Goal: Complete application form: Complete application form

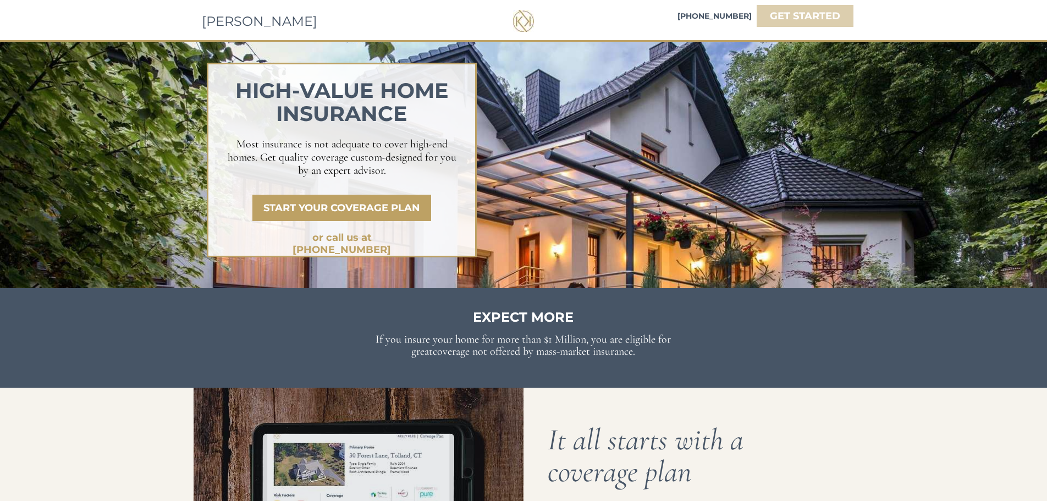
click at [815, 14] on strong "GET STARTED" at bounding box center [805, 16] width 70 height 12
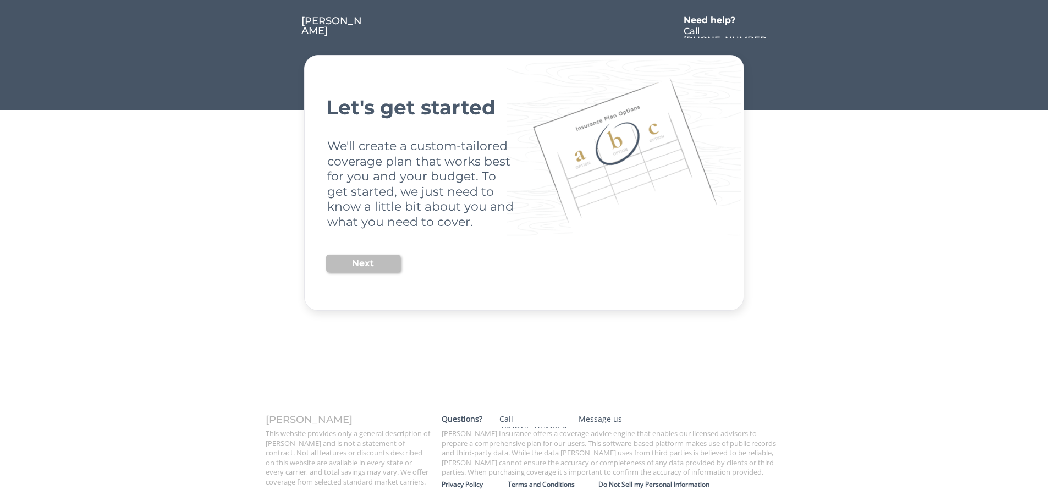
click at [355, 265] on button "Next" at bounding box center [363, 264] width 74 height 18
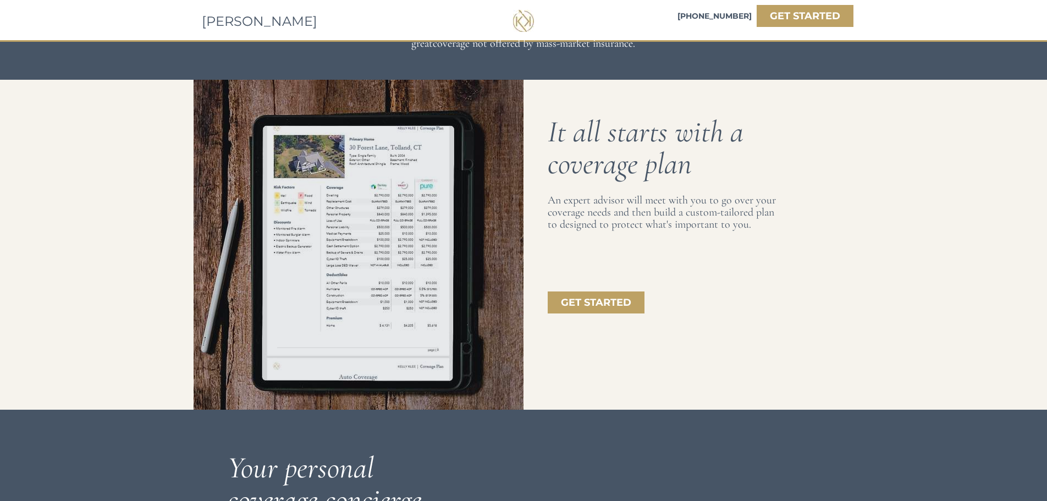
scroll to position [330, 0]
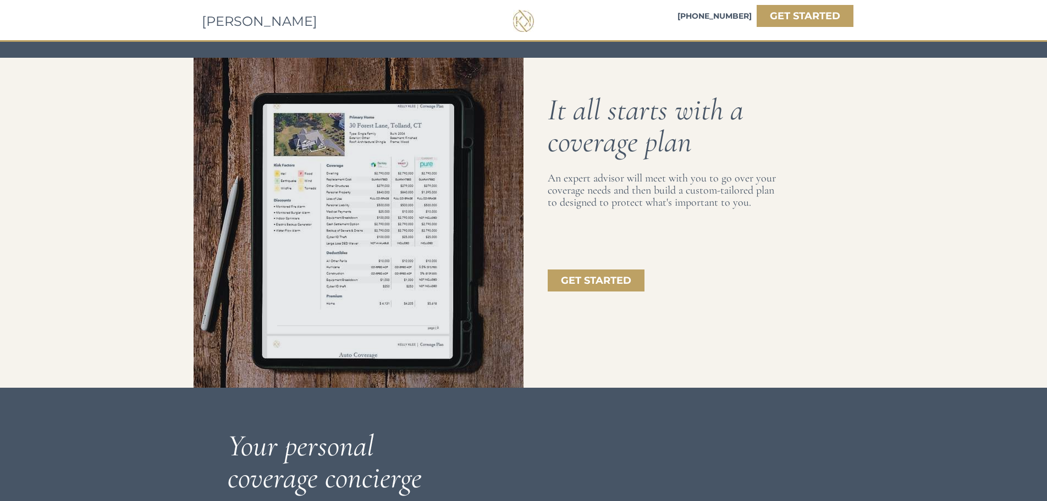
click at [355, 246] on div at bounding box center [359, 223] width 330 height 330
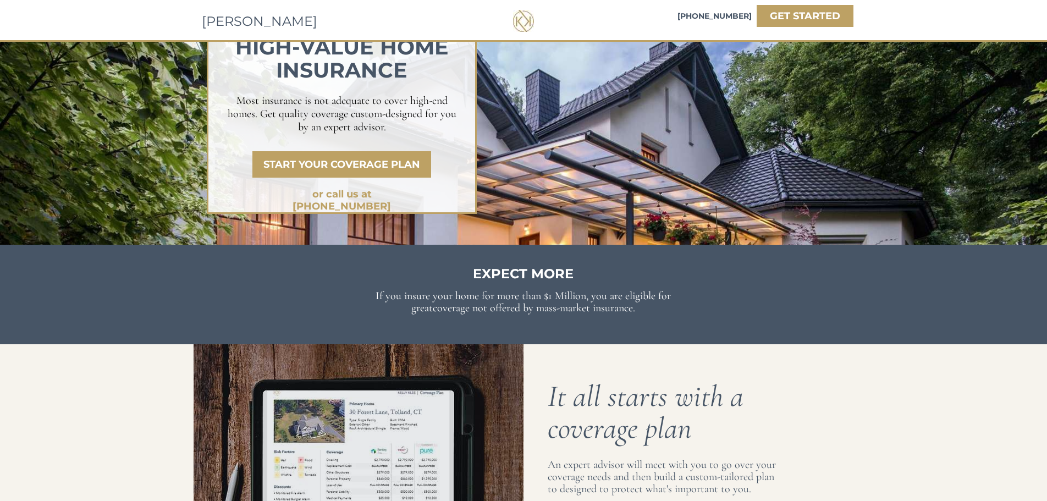
scroll to position [0, 0]
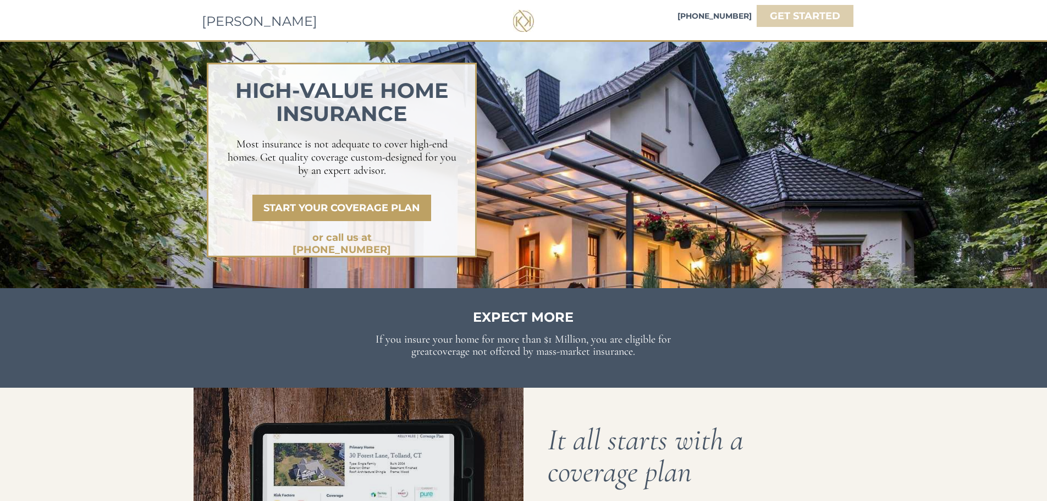
click at [808, 21] on strong "GET STARTED" at bounding box center [805, 16] width 70 height 12
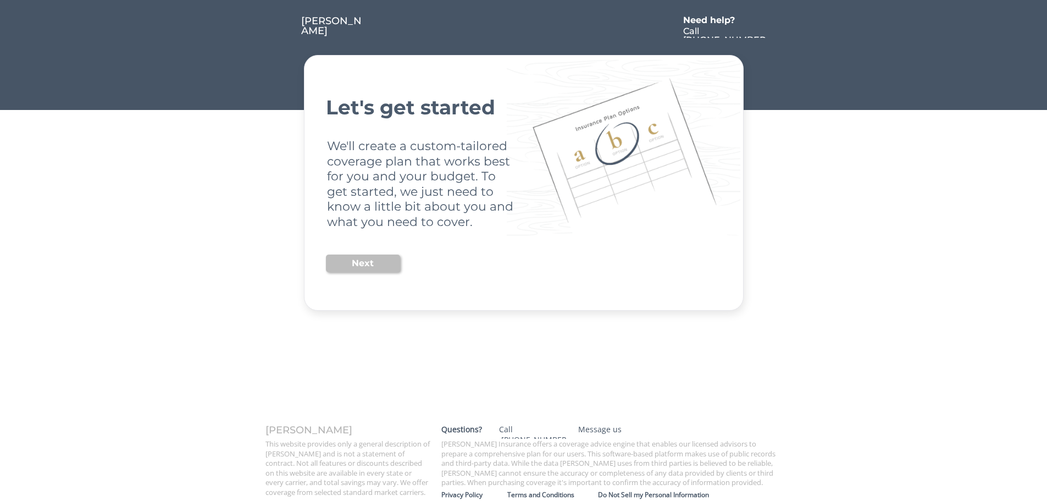
click at [370, 266] on button "Next" at bounding box center [363, 264] width 74 height 18
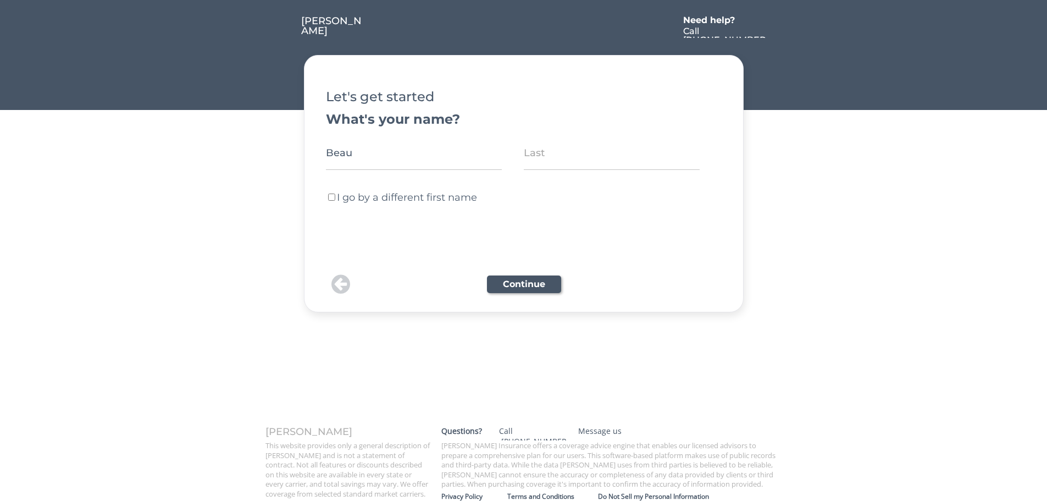
type input "Beau"
type input "[PERSON_NAME]"
click at [517, 291] on button "Continue" at bounding box center [524, 284] width 74 height 18
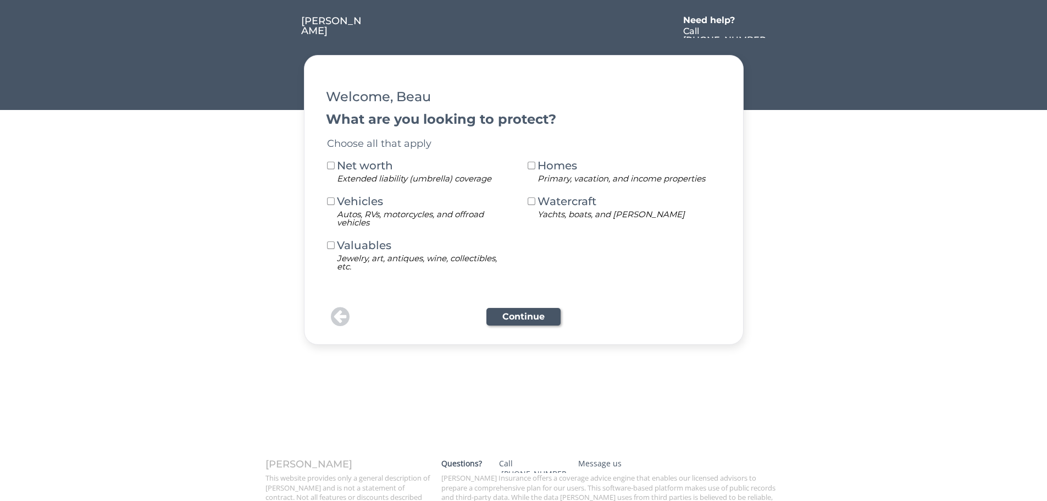
click at [326, 167] on button at bounding box center [331, 166] width 10 height 10
click at [536, 167] on button at bounding box center [532, 166] width 10 height 10
click at [331, 167] on button at bounding box center [331, 166] width 10 height 10
click at [531, 322] on button "Continue" at bounding box center [524, 317] width 74 height 18
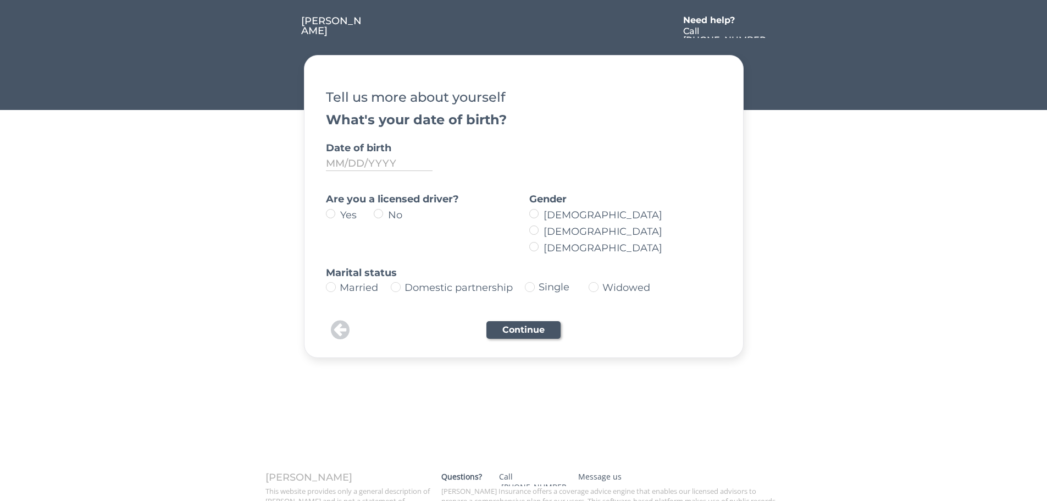
click at [337, 215] on label "Yes" at bounding box center [355, 215] width 37 height 10
click at [325, 215] on input "Yes" at bounding box center [321, 213] width 7 height 7
radio input "true"
click at [339, 166] on input "input" at bounding box center [379, 163] width 107 height 15
type input "[DATE]"
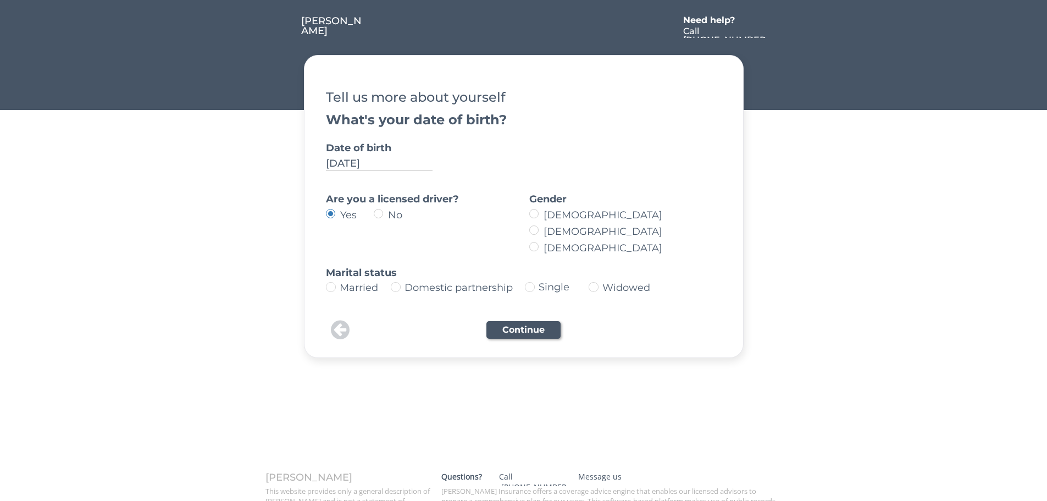
click at [332, 289] on img at bounding box center [331, 287] width 10 height 10
type input "Married"
click at [541, 231] on label "[DEMOGRAPHIC_DATA]" at bounding box center [629, 232] width 176 height 10
click at [528, 217] on input "[DEMOGRAPHIC_DATA]" at bounding box center [524, 213] width 7 height 7
radio input "true"
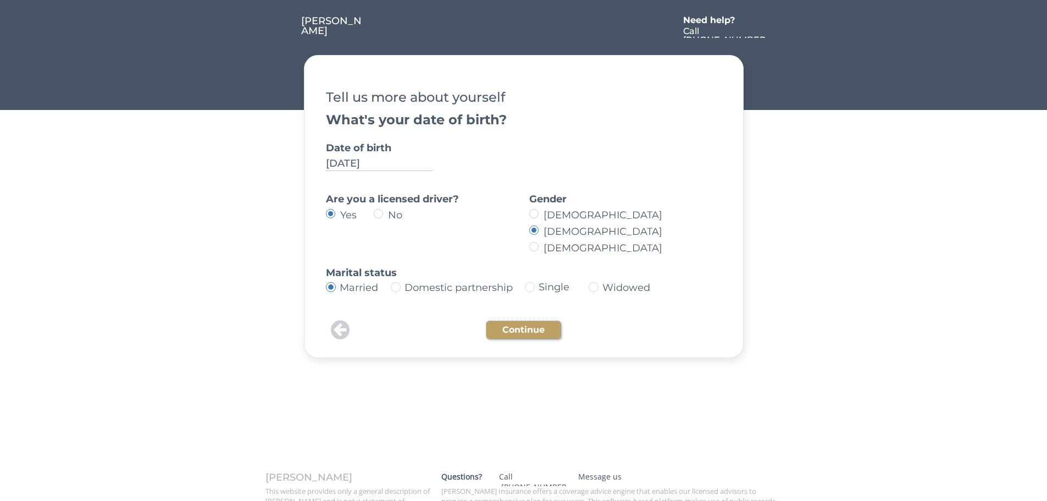
click at [532, 329] on button "Continue" at bounding box center [524, 330] width 74 height 18
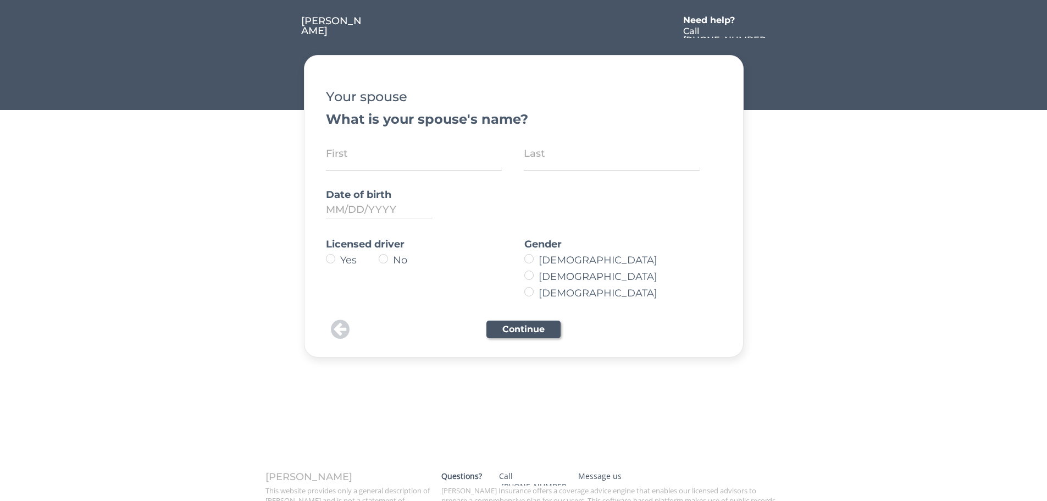
click at [342, 162] on input "input" at bounding box center [414, 153] width 176 height 34
type input "[PERSON_NAME]"
type input "[DATE]"
click at [337, 257] on label "Yes" at bounding box center [358, 260] width 42 height 10
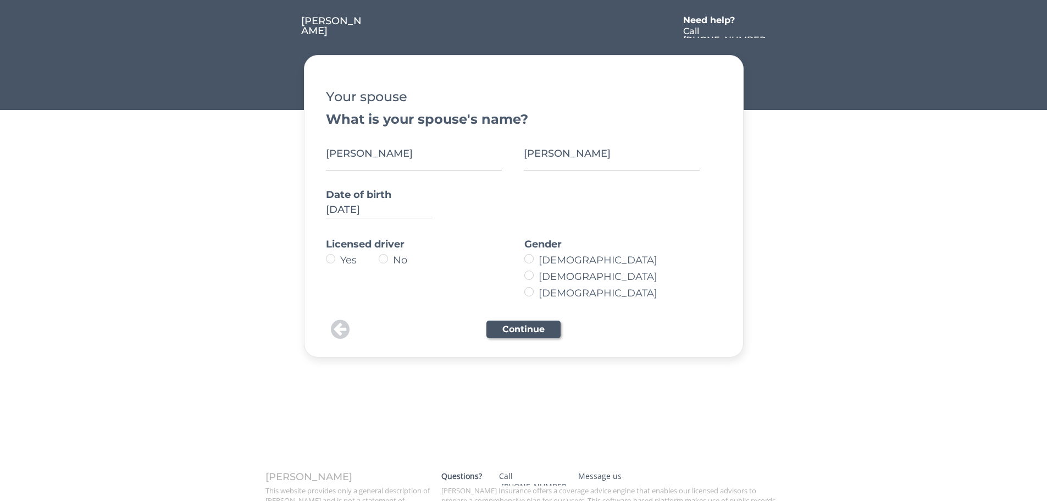
click at [325, 257] on input "Yes" at bounding box center [321, 258] width 7 height 7
radio input "true"
click at [536, 259] on label "[DEMOGRAPHIC_DATA]" at bounding box center [619, 260] width 167 height 10
click at [523, 259] on input "[DEMOGRAPHIC_DATA]" at bounding box center [519, 258] width 7 height 7
radio input "true"
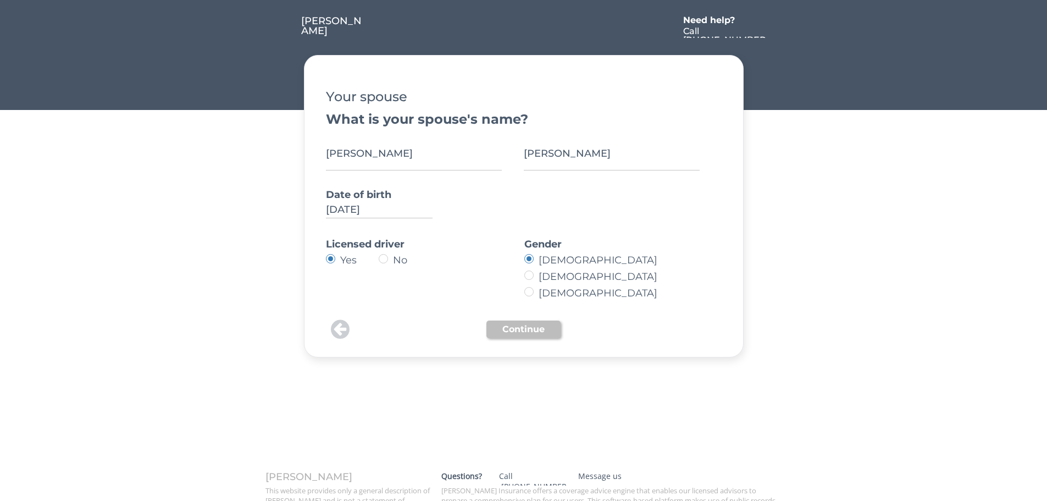
click at [532, 328] on button "Continue" at bounding box center [524, 330] width 74 height 18
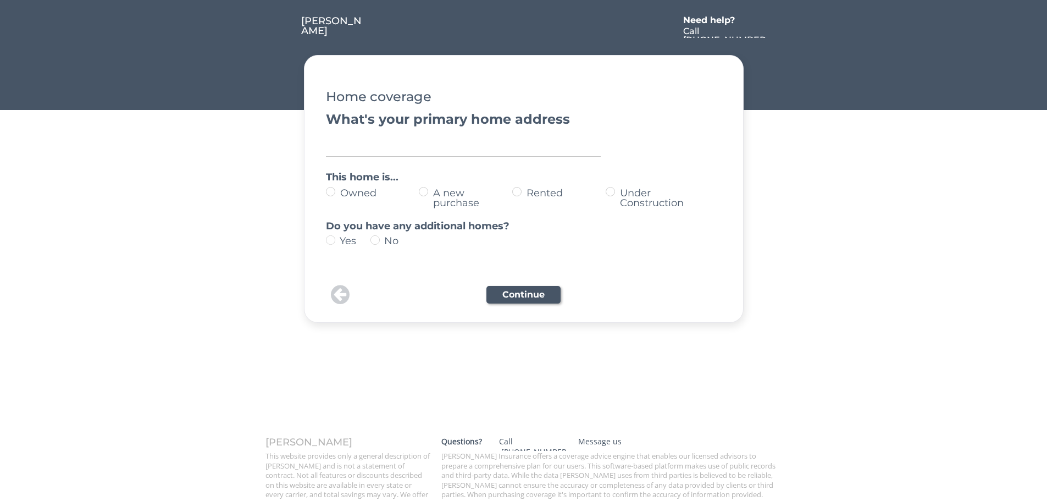
click at [383, 136] on input "input" at bounding box center [463, 146] width 275 height 22
type input "[STREET_ADDRESS][PERSON_NAME][PERSON_NAME]"
click at [337, 189] on label "Owned" at bounding box center [378, 193] width 82 height 10
click at [325, 189] on input "Owned" at bounding box center [321, 191] width 7 height 7
radio input "true"
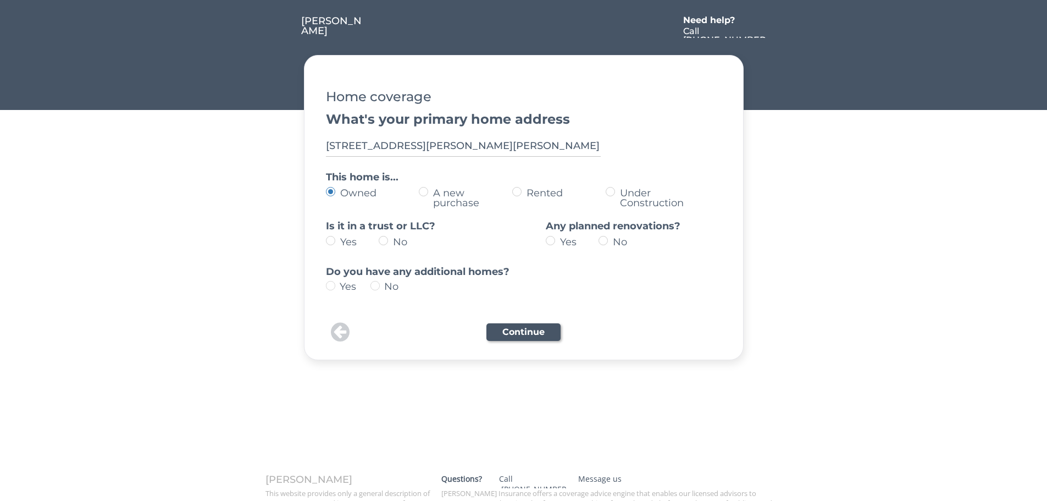
click at [390, 241] on label "No" at bounding box center [411, 242] width 42 height 10
click at [325, 241] on input "No" at bounding box center [321, 240] width 7 height 7
radio input "true"
click at [610, 240] on label "No" at bounding box center [631, 242] width 42 height 10
click at [545, 240] on input "No" at bounding box center [541, 240] width 7 height 7
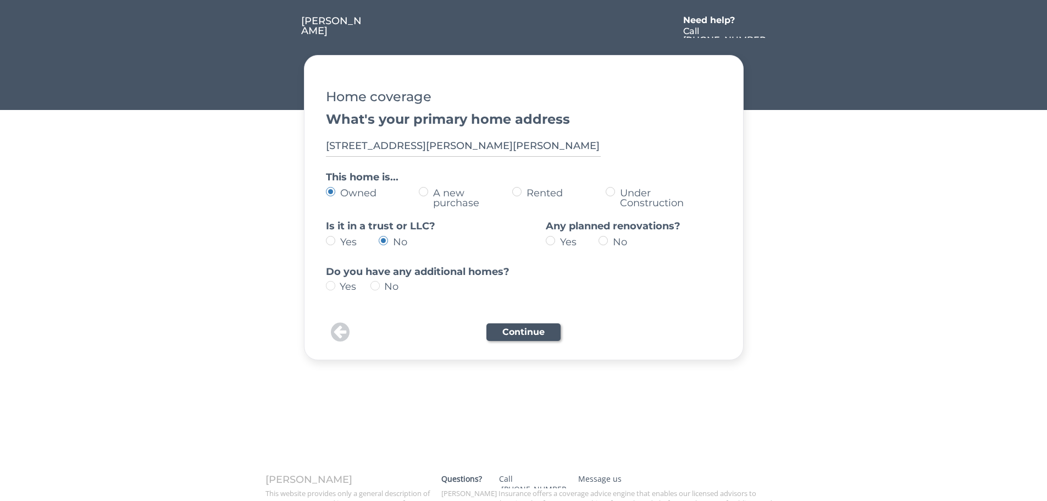
radio input "true"
click at [334, 285] on img at bounding box center [330, 285] width 9 height 9
type input "yes"
click at [532, 334] on button "Continue" at bounding box center [524, 332] width 74 height 18
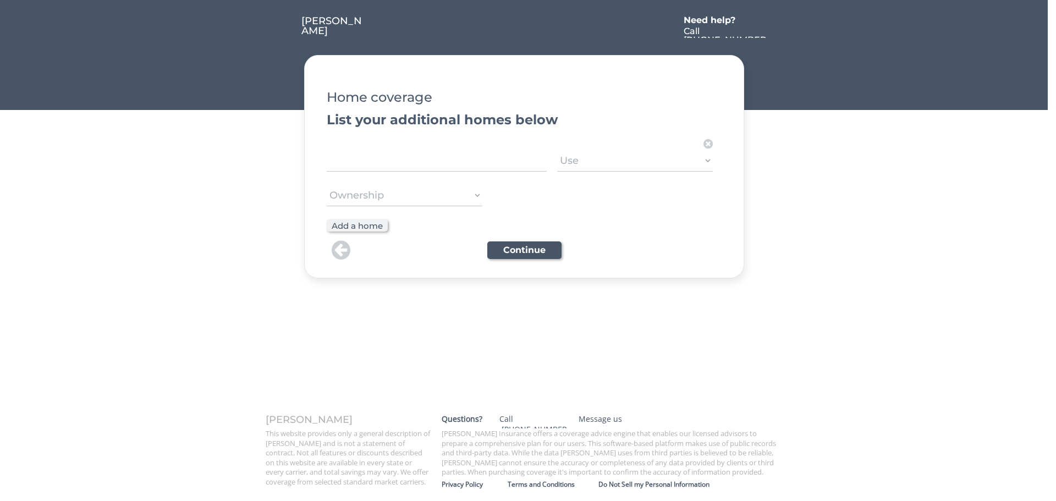
click at [385, 168] on input "input" at bounding box center [437, 161] width 220 height 22
click at [372, 163] on input "input" at bounding box center [437, 161] width 220 height 22
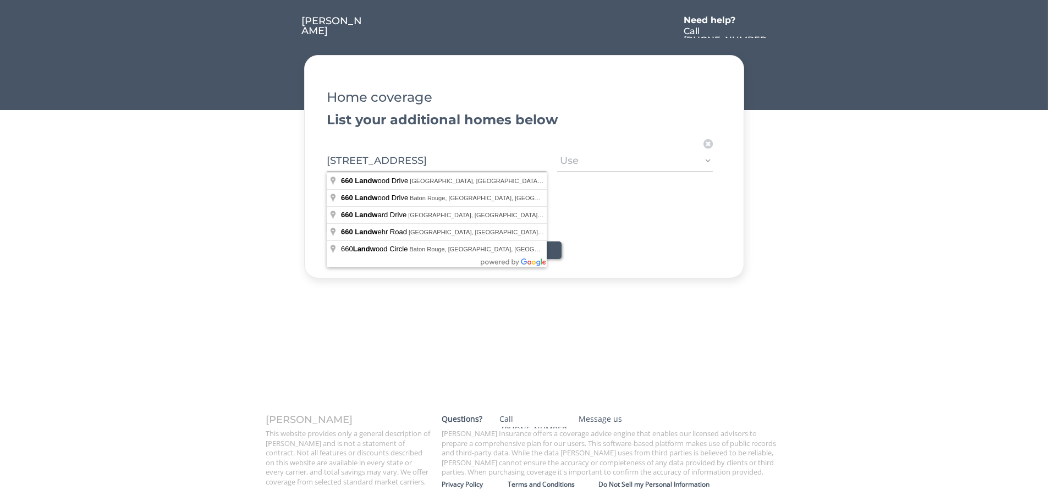
type input "[STREET_ADDRESS]"
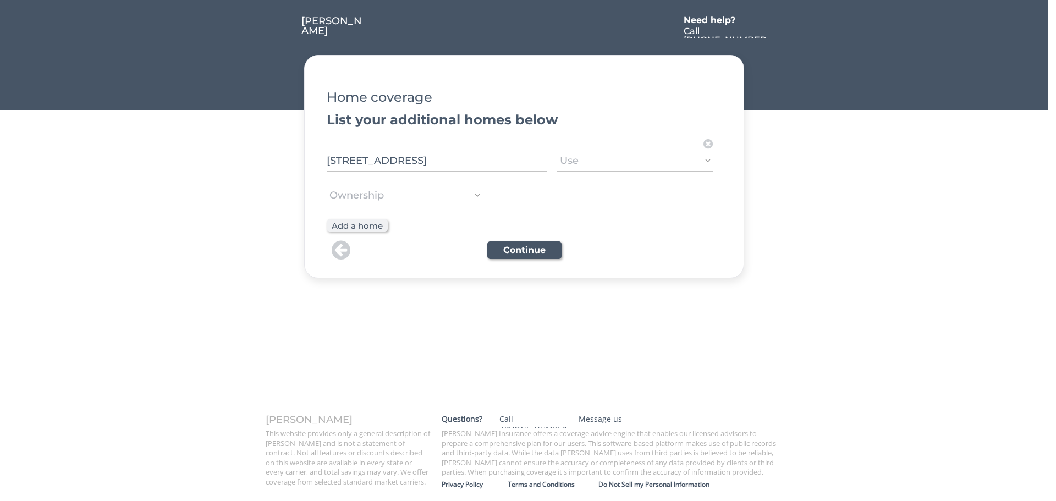
click at [443, 203] on select "Ownership Owned New purchase Rented Under renovation" at bounding box center [405, 195] width 156 height 22
select select ""Owned""
click at [327, 184] on select "Ownership Owned New purchase Rented Under renovation" at bounding box center [405, 195] width 156 height 22
click at [522, 251] on button "Continue" at bounding box center [524, 250] width 74 height 18
click at [608, 157] on select "Use Primary Secondary Rental Short term rental" at bounding box center [635, 161] width 156 height 22
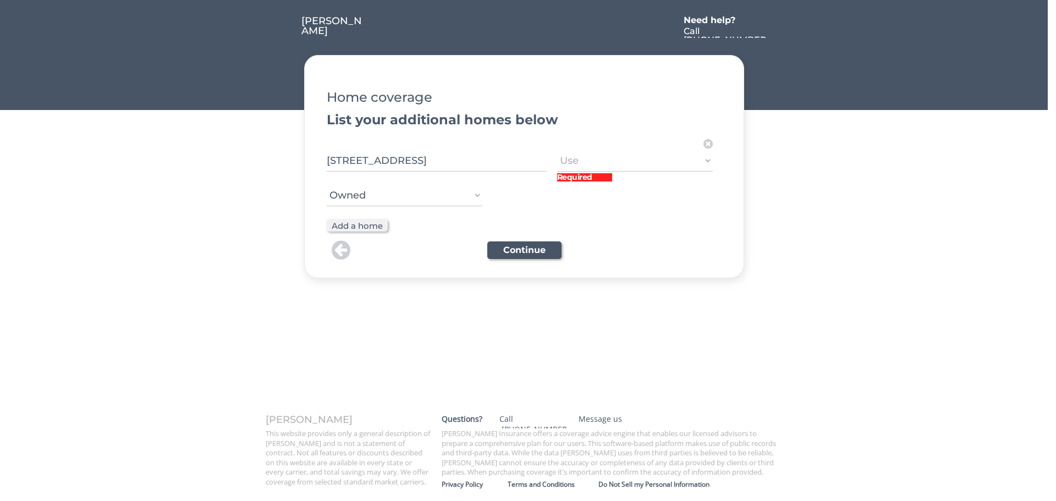
select select ""Secondary""
click at [557, 150] on select "Use Primary Secondary Rental Short term rental" at bounding box center [635, 161] width 156 height 22
click at [536, 245] on button "Continue" at bounding box center [524, 250] width 74 height 18
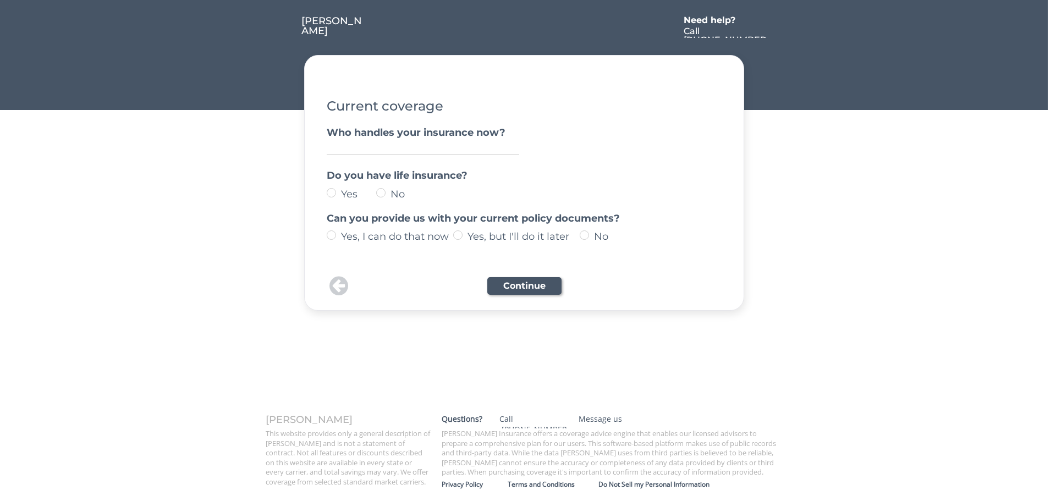
click at [390, 146] on input "input" at bounding box center [423, 147] width 192 height 15
type input "M"
type input "Safeco"
click at [338, 192] on label "Yes" at bounding box center [357, 194] width 38 height 10
click at [326, 192] on input "Yes" at bounding box center [321, 192] width 7 height 7
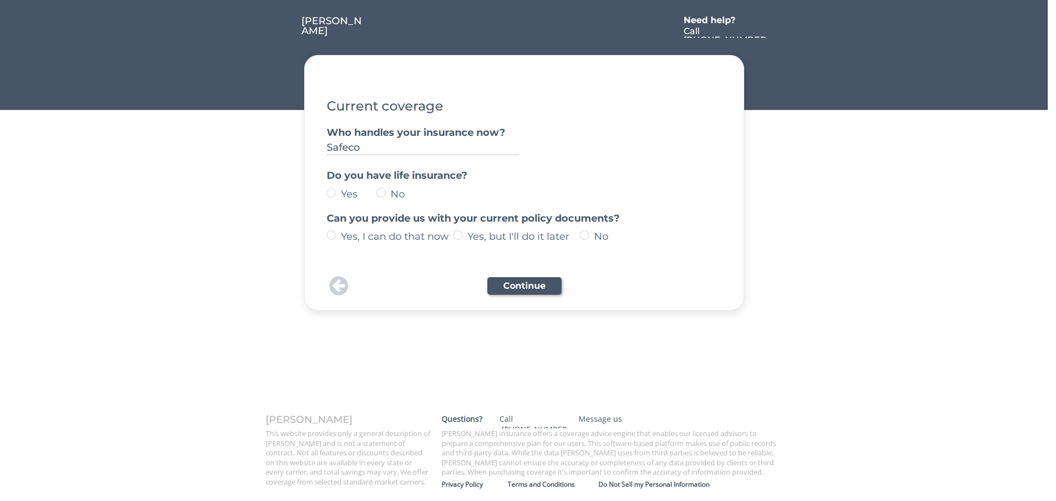
radio input "true"
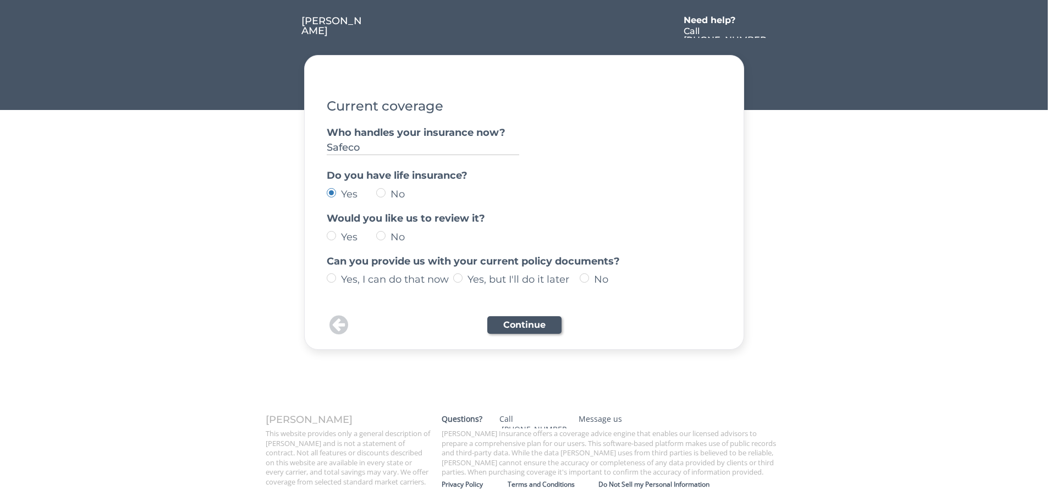
click at [387, 237] on label "No" at bounding box center [406, 237] width 38 height 10
click at [326, 237] on input "No" at bounding box center [321, 235] width 7 height 7
radio input "true"
click at [464, 280] on label "Yes, but I'll do it later" at bounding box center [521, 279] width 115 height 10
click at [326, 280] on input "Yes, but I'll do it later" at bounding box center [321, 277] width 7 height 7
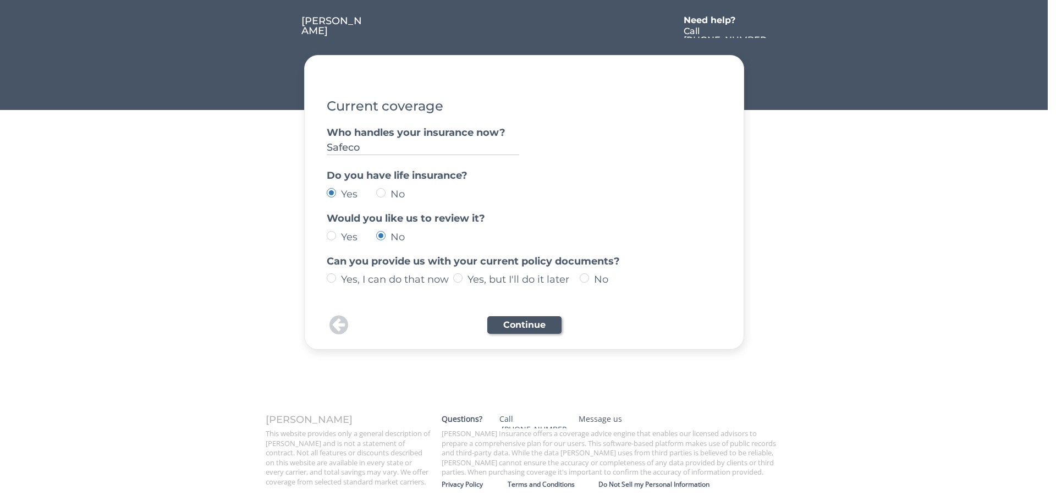
radio input "true"
click at [526, 323] on button "Continue" at bounding box center [524, 325] width 74 height 18
